Goal: Check status: Check status

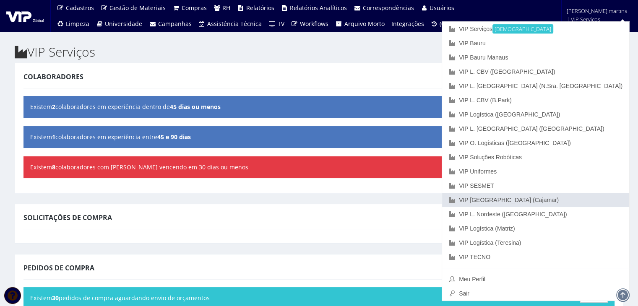
click at [598, 201] on link "VIP [GEOGRAPHIC_DATA] (Cajamar)" at bounding box center [535, 200] width 187 height 14
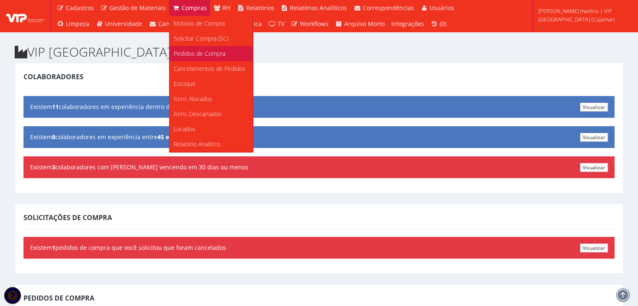
click at [200, 50] on span "Pedidos de Compra" at bounding box center [200, 54] width 52 height 8
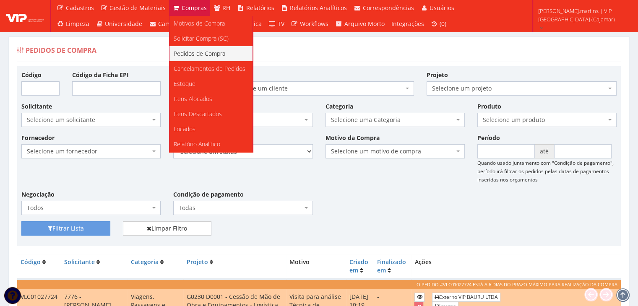
click at [209, 52] on span "Pedidos de Compra" at bounding box center [200, 54] width 52 height 8
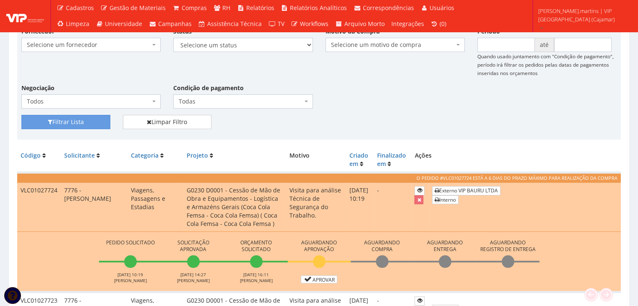
scroll to position [140, 0]
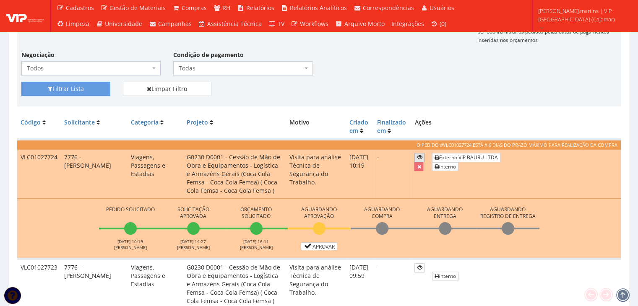
click at [422, 155] on icon at bounding box center [419, 157] width 5 height 6
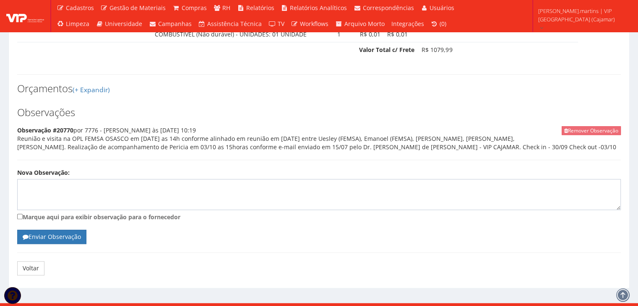
scroll to position [546, 0]
click at [381, 185] on textarea "Nova Observação:" at bounding box center [319, 194] width 604 height 31
click at [363, 192] on textarea "Combustivel R$ 500,00" at bounding box center [319, 194] width 604 height 31
type textarea "Combustivel R$ 500,00"
click at [26, 261] on link "Voltar" at bounding box center [30, 268] width 27 height 14
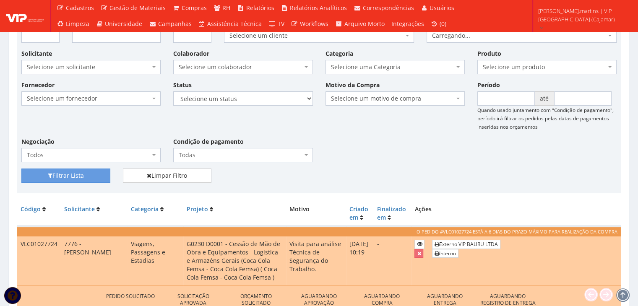
scroll to position [112, 0]
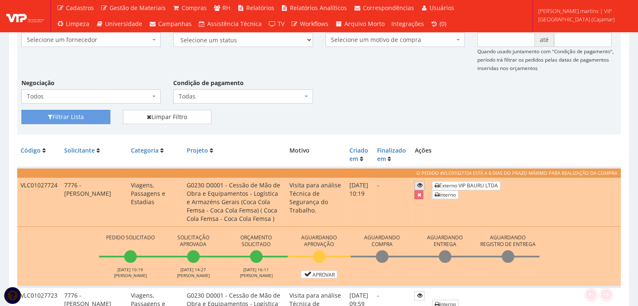
click at [425, 188] on link at bounding box center [420, 185] width 10 height 9
